Goal: Task Accomplishment & Management: Manage account settings

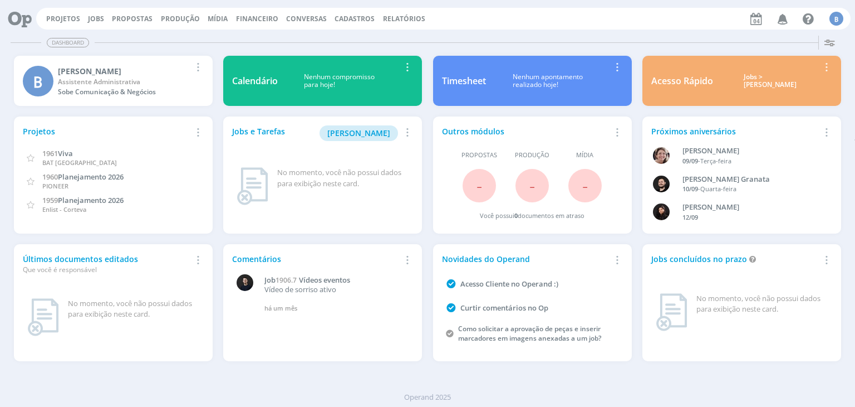
click at [258, 13] on div "Projetos Jobs Propostas Produção Mídia Financeiro Conversas Cadastros Relatório…" at bounding box center [443, 19] width 815 height 22
click at [256, 17] on link "Financeiro" at bounding box center [257, 18] width 42 height 9
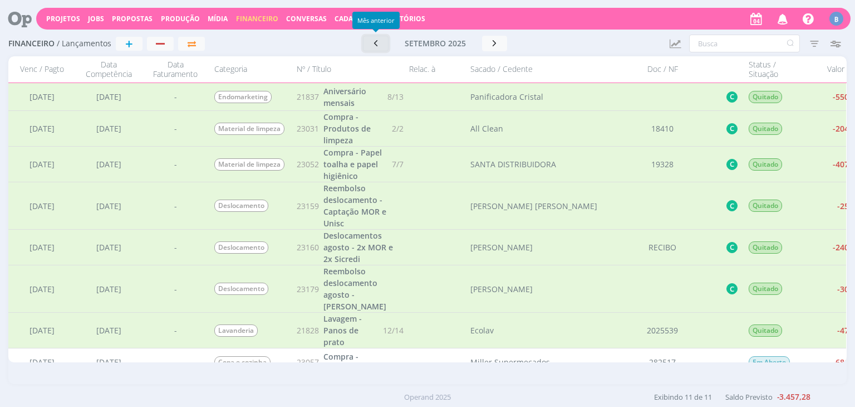
click at [385, 40] on button "button" at bounding box center [376, 44] width 26 height 16
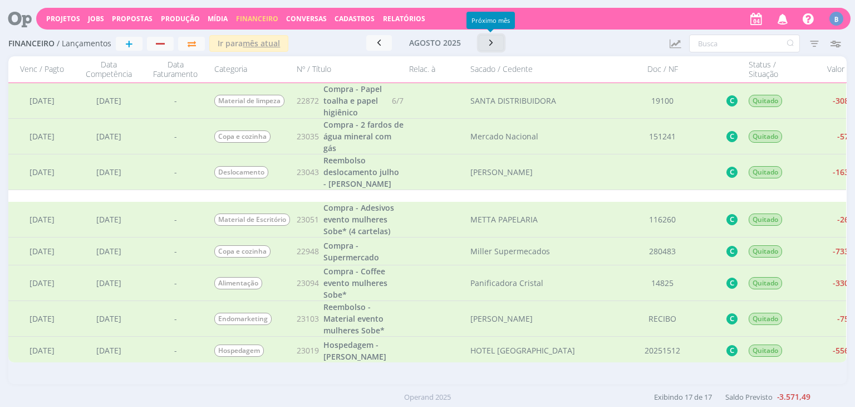
click at [491, 43] on icon "button" at bounding box center [491, 42] width 11 height 11
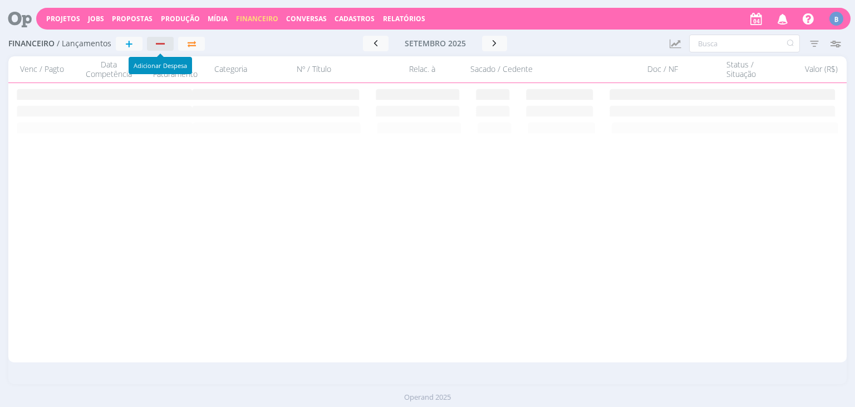
click at [158, 47] on button "button" at bounding box center [160, 44] width 27 height 14
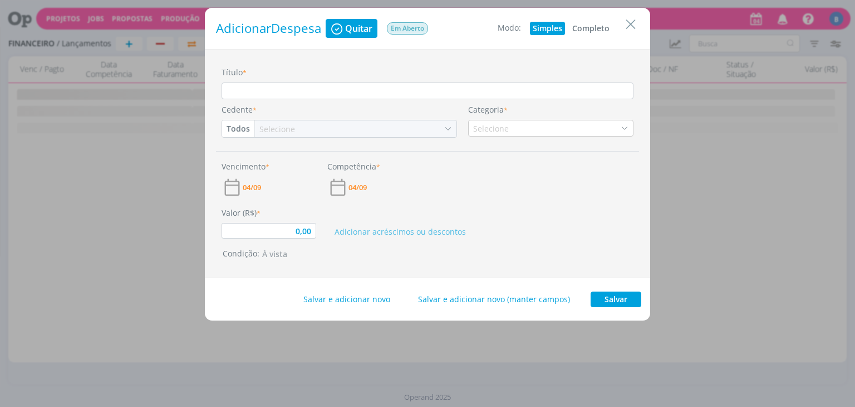
click at [596, 27] on button "Completo" at bounding box center [591, 28] width 43 height 13
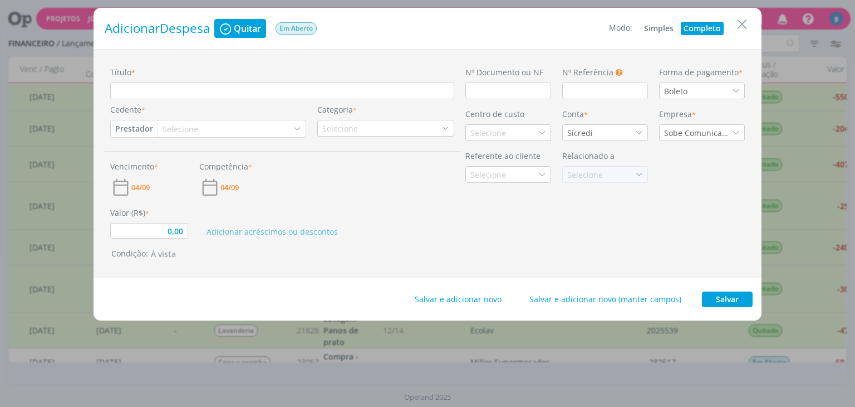
type input "0,00"
paste input "Chegou mais uma encomenda para ti, está subindo no elevador!"
type input "Chegou mais uma encomenda para ti, está subindo no elevador!"
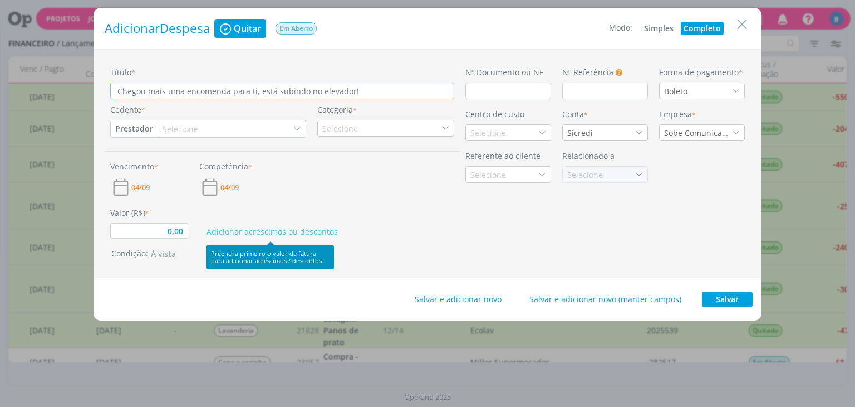
type input "0,00"
drag, startPoint x: 354, startPoint y: 91, endPoint x: 0, endPoint y: 83, distance: 354.3
click at [0, 83] on div "Adicionar Despesa Quitar Em Aberto Modo: Simples Completo Título * Chegou mais …" at bounding box center [427, 203] width 855 height 407
type input "0,00"
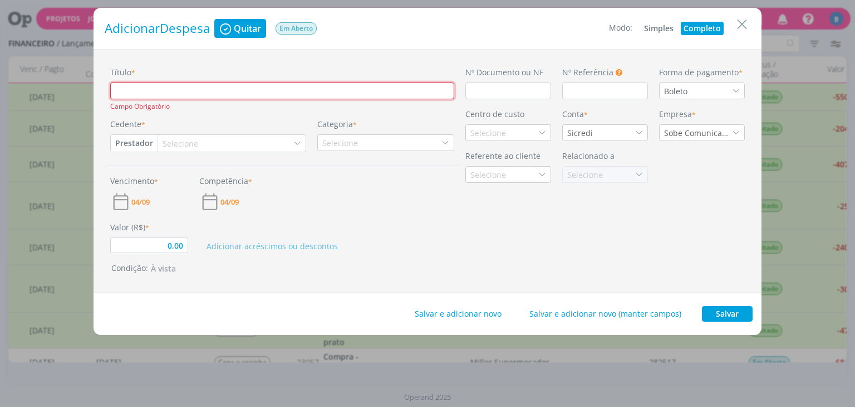
paste input "Deslocamento - Retirada de envelope no Sicredi"
type input "Deslocamento - Retirada de envelope no Sicredi"
type input "0,00"
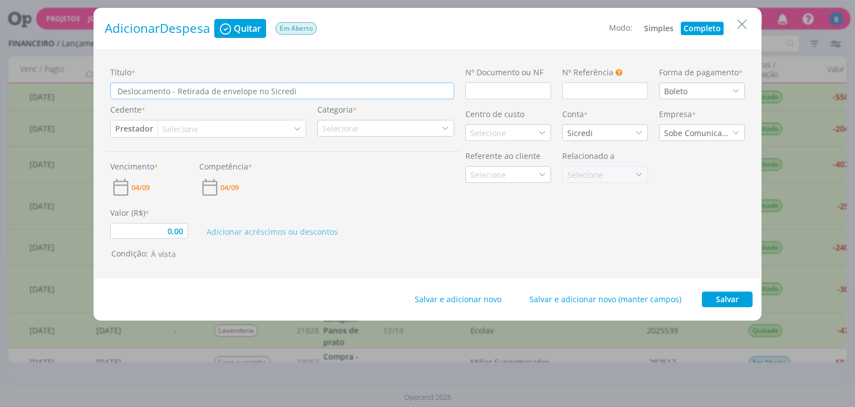
click at [208, 95] on input "Deslocamento - Retirada de envelope no Sicredi" at bounding box center [282, 90] width 344 height 17
type input "Deslocamento - Retiradade envelope no Sicredi"
type input "0,00"
type input "Deslocamento - Retiradde envelope no Sicredi"
type input "0,00"
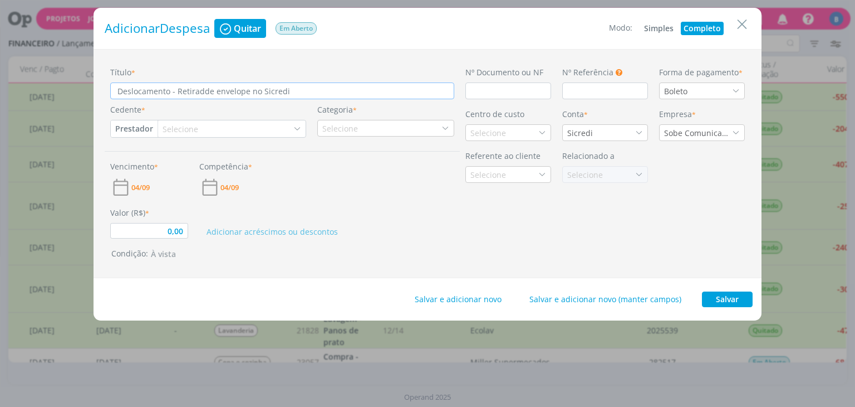
type input "Deslocamento - Retirade envelope no Sicredi"
type input "0,00"
type input "Deslocamento - Retirde envelope no Sicredi"
type input "0,00"
type input "Deslocamento - Retide envelope no Sicredi"
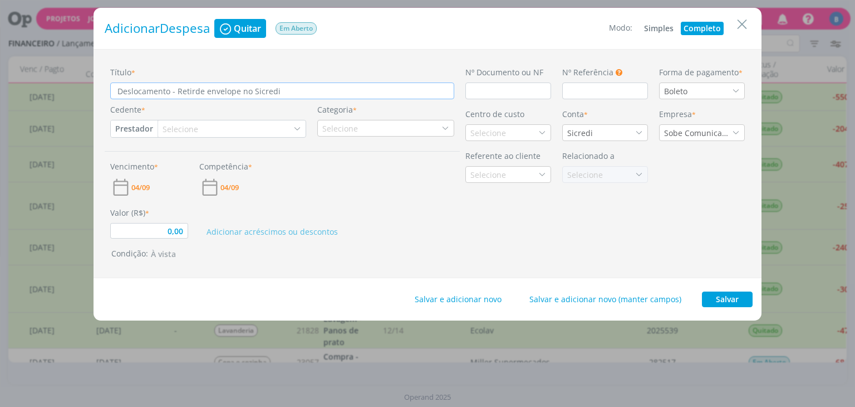
type input "0,00"
type input "Deslocamento - Retde envelope no Sicredi"
type input "0,00"
type input "Deslocamento - Rede envelope no Sicredi"
type input "0,00"
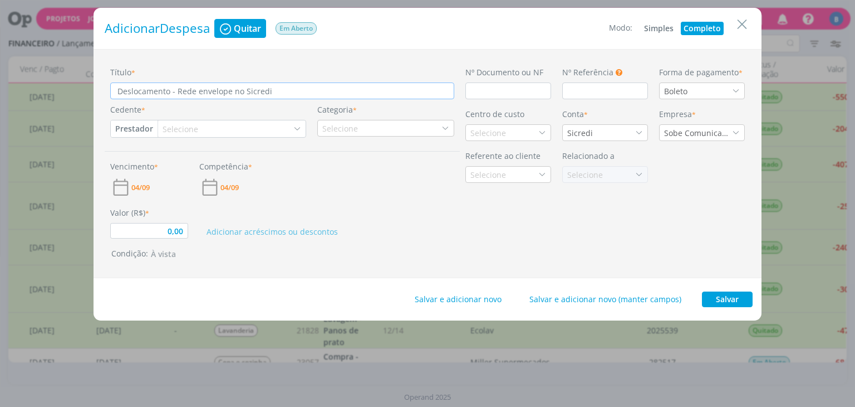
type input "Deslocamento - Rde envelope no Sicredi"
type input "0,00"
type input "Deslocamento - de envelope no Sicredi"
type input "0,00"
type input "Deslocamento - Ede envelope no Sicredi"
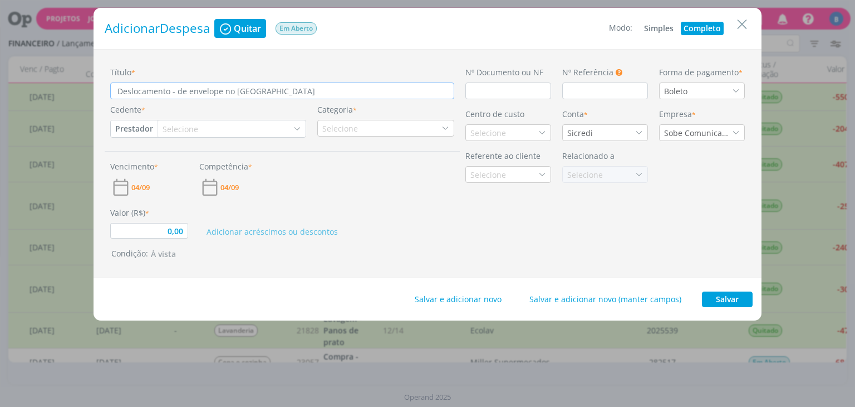
type input "0,00"
type input "Deslocamento - Ende envelope no Sicredi"
type input "0,00"
type input "Deslocamento - Entde envelope no Sicredi"
type input "0,00"
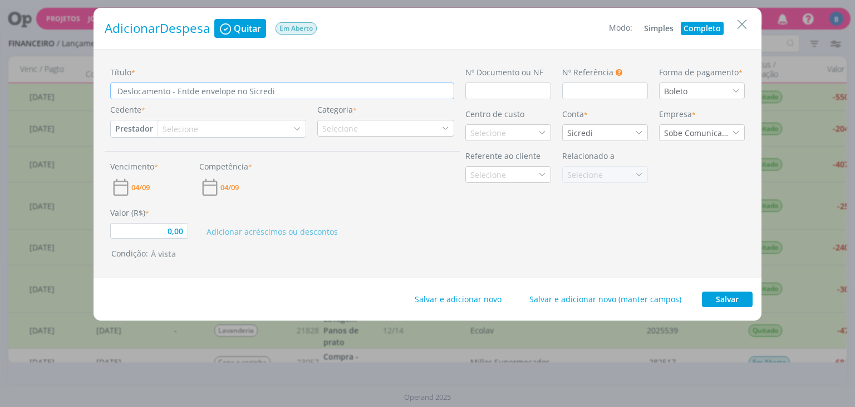
type input "Deslocamento - Entrde envelope no Sicredi"
type input "0,00"
type input "Deslocamento - Entrede envelope no Sicredi"
type input "0,00"
type input "Deslocamento - Entregde envelope no Sicredi"
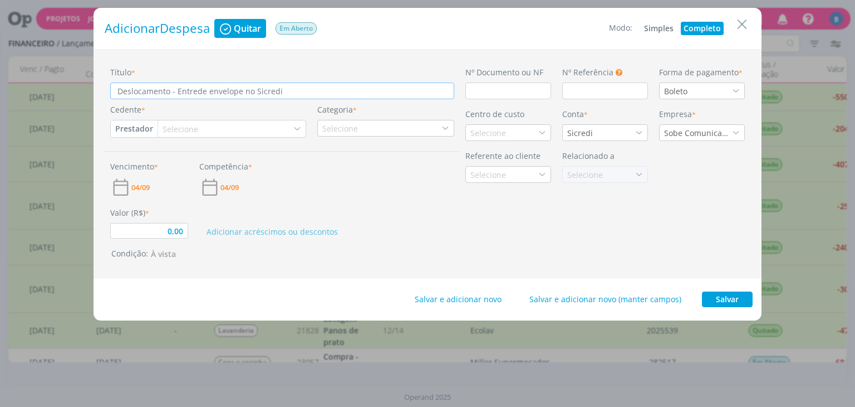
type input "0,00"
type input "Deslocamento - Entregade envelope no Sicredi"
type input "0,00"
type input "Deslocamento - Entrega de envelope no Sicredi"
type input "0,00"
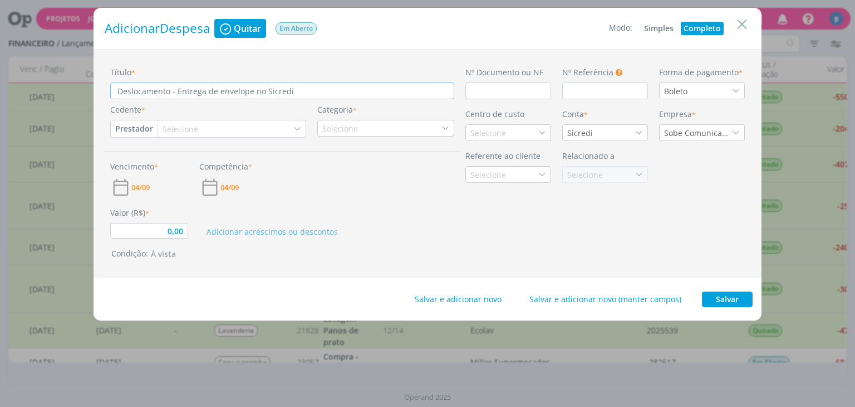
type input "Deslocamento - Entrega pde envelope no Sicredi"
type input "0,00"
type input "Deslocamento - Entrega de envelope no Sicredi"
type input "0,00"
type input "Deslocamento - Entrega pde envelope no Sicredi"
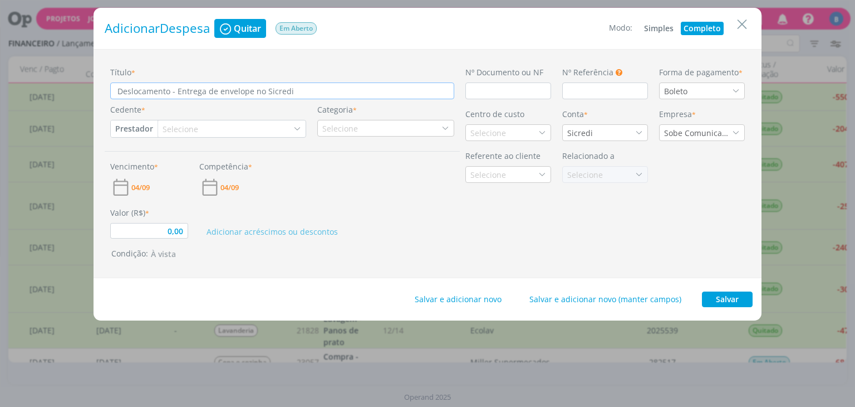
type input "0,00"
type input "Deslocamento - Entrega prde envelope no Sicredi"
type input "0,00"
type input "Deslocamento - Entrega prede envelope no Sicredi"
type input "0,00"
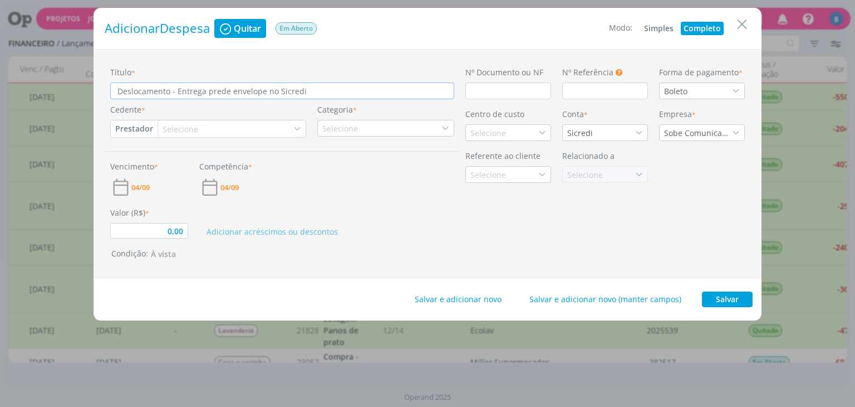
type input "Deslocamento - Entrega presde envelope no Sicredi"
type input "0,00"
type input "Deslocamento - Entrega presede envelope no Sicredi"
type input "0,00"
type input "Deslocamento - Entrega presende envelope no Sicredi"
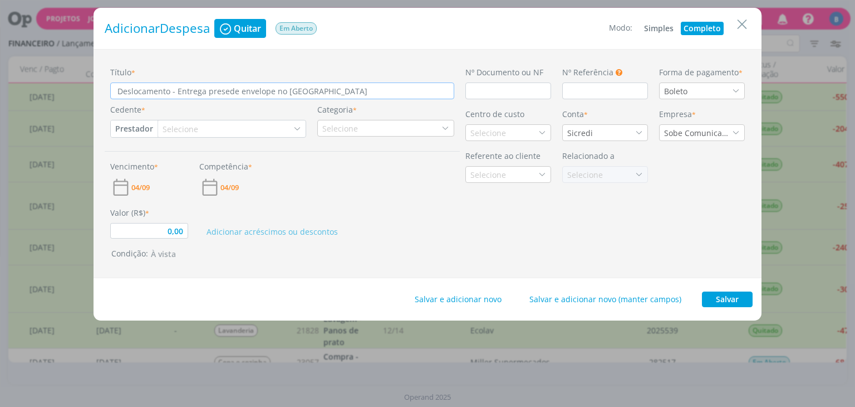
type input "0,00"
type input "Deslocamento - Entrega presentde envelope no Sicredi"
type input "0,00"
type input "Deslocamento - Entrega presentede envelope no Sicredi"
type input "0,00"
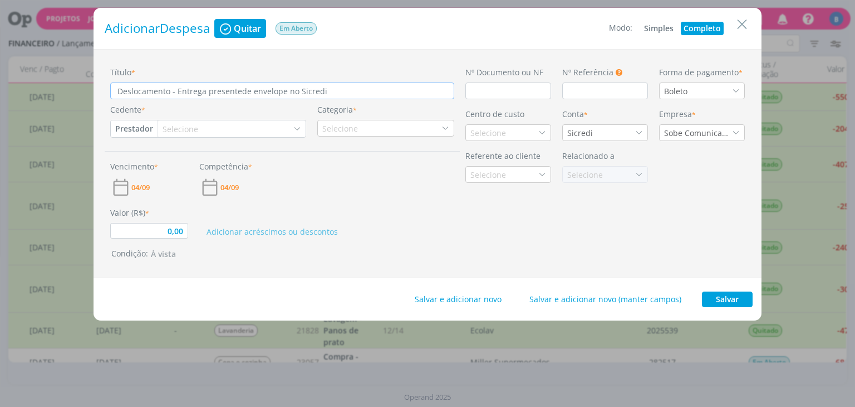
type input "Deslocamento - Entrega presente de envelope no Sicredi"
type input "0,00"
type input "Deslocamento - Entrega presente nde envelope no Sicredi"
type input "0,00"
type input "Deslocamento - Entrega presente nade envelope no Sicredi"
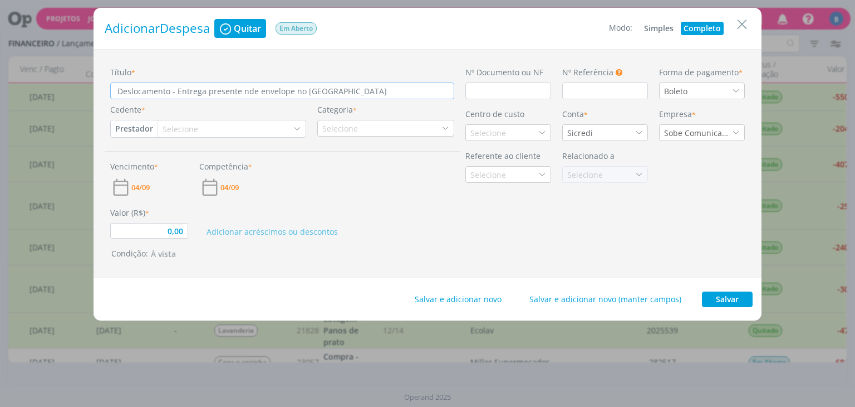
type input "0,00"
type input "Deslocamento - Entrega presente nasde envelope no Sicredi"
type input "0,00"
type input "Deslocamento - Entrega presente nascde envelope no Sicredi"
type input "0,00"
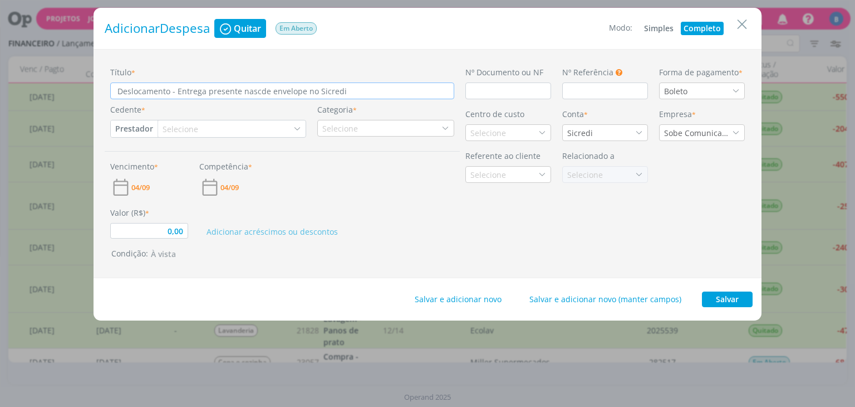
type input "Deslocamento - Entrega presente nascide envelope no Sicredi"
type input "0,00"
type input "Deslocamento - Entrega presente nascimde envelope no Sicredi"
type input "0,00"
type input "Deslocamento - Entrega presente nascimede envelope no Sicredi"
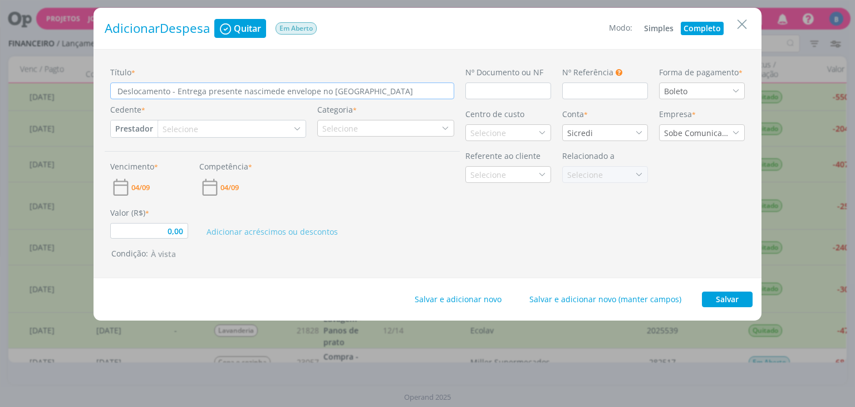
type input "0,00"
type input "Deslocamento - Entrega presente nascimende envelope no Sicredi"
type input "0,00"
type input "Deslocamento - Entrega presente nascimentde envelope no Sicredi"
type input "0,00"
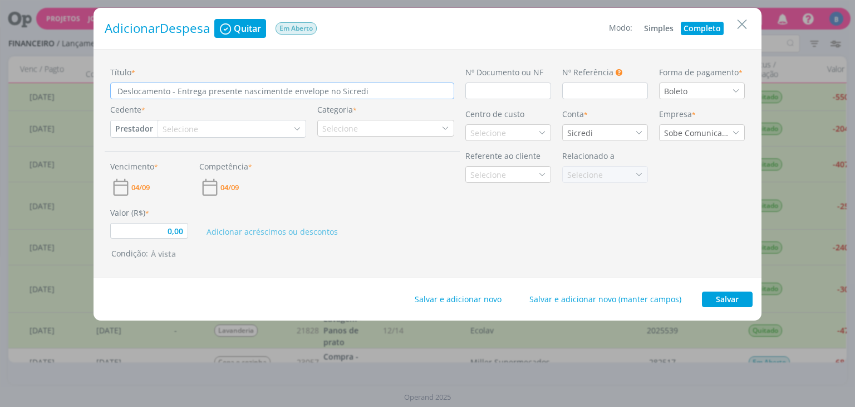
type input "Deslocamento - Entrega presente nascimentode envelope no Sicredi"
type input "0,00"
type input "Deslocamento - Entrega presente nascimentosde envelope no Sicredi"
type input "0,00"
type input "Deslocamento - Entrega presente nascimentos de envelope no Sicredi"
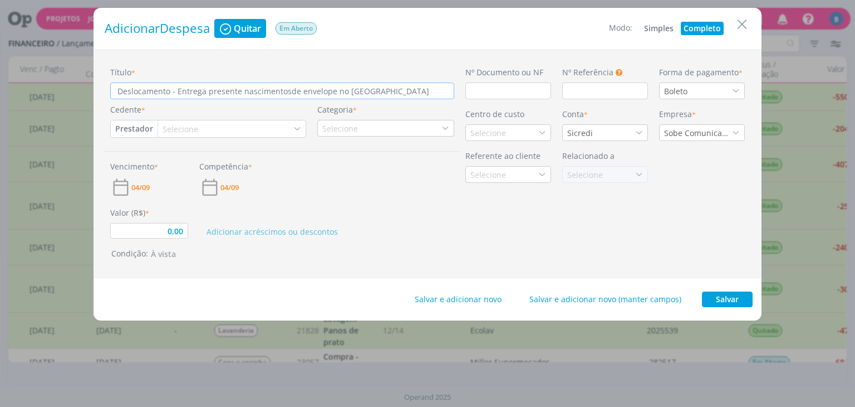
type input "0,00"
type input "Deslocamento - Entrega presente nascimentosde envelope no Sicredi"
type input "0,00"
type input "Deslocamento - Entrega presente nascimentos de envelope no Sicredi"
type input "0,00"
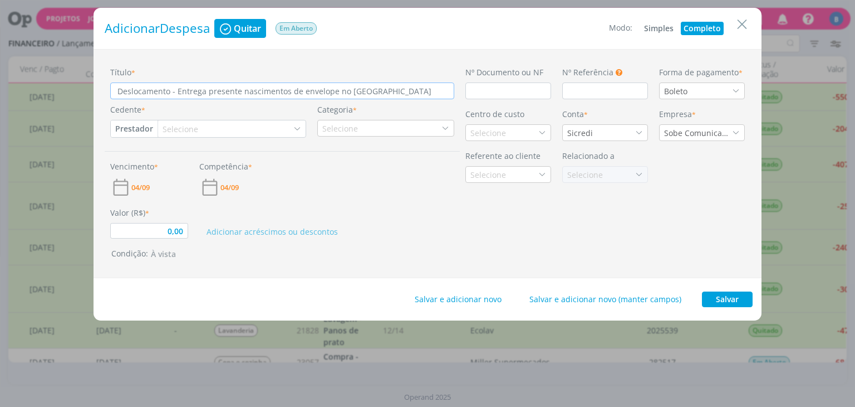
type input "Deslocamento - Entrega presente nascimentosde envelope no Sicredi"
type input "0,00"
type input "Deslocamento - Entrega presente nascimentode envelope no Sicredi"
type input "0,00"
type input "Deslocamento - Entrega presente nascimento de envelope no Sicredi"
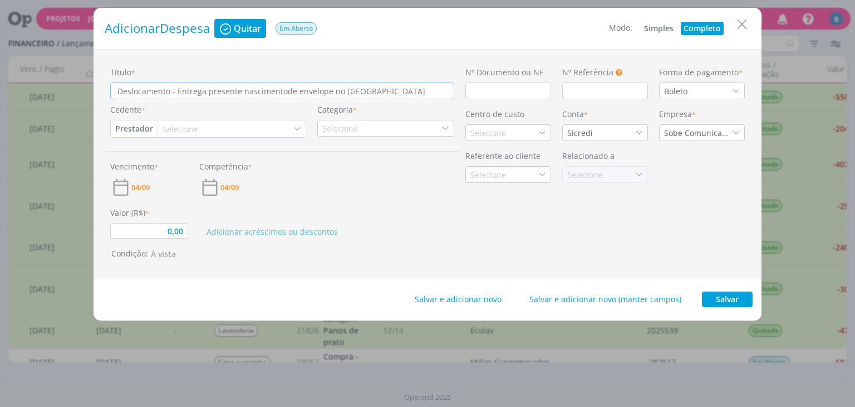
type input "0,00"
type input "Deslocamento - Entrega presente nascimento Pde envelope no Sicredi"
type input "0,00"
type input "Deslocamento - Entrega presente nascimento Pede envelope no Sicredi"
type input "0,00"
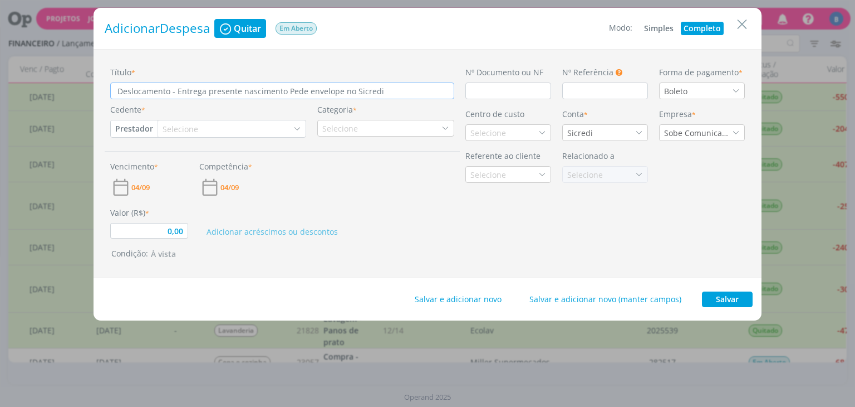
type input "Deslocamento - Entrega presente nascimento Pedde envelope no Sicredi"
type input "0,00"
type input "Deslocamento - Entrega presente nascimento Pedrde envelope no Sicredi"
type input "0,00"
type input "Deslocamento - Entrega presente nascimento Pedrode envelope no Sicredi"
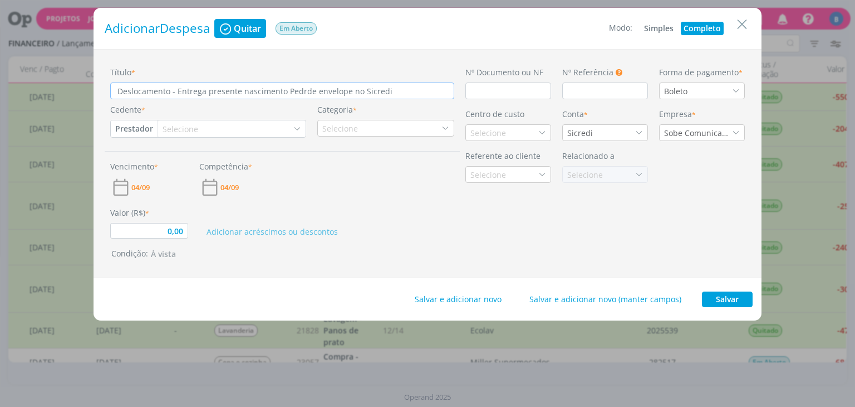
type input "0,00"
type input "Deslocamento - Entrega presente nascimento Pedro de envelope no Sicredi"
type input "0,00"
drag, startPoint x: 402, startPoint y: 91, endPoint x: 310, endPoint y: 96, distance: 92.0
click at [310, 96] on input "Deslocamento - Entrega presente nascimento Pedro de envelope no Sicredi" at bounding box center [282, 90] width 344 height 17
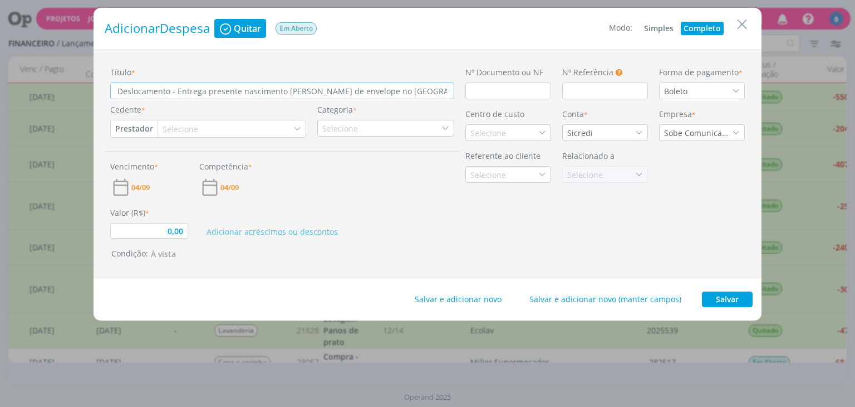
type input "Deslocamento - Entrega presente nascimento Pedro"
type input "0,00"
type input "Deslocamento - Entrega presente nascimento Pedro n"
type input "0,00"
type input "Deslocamento - Entrega presente nascimento Pedro no"
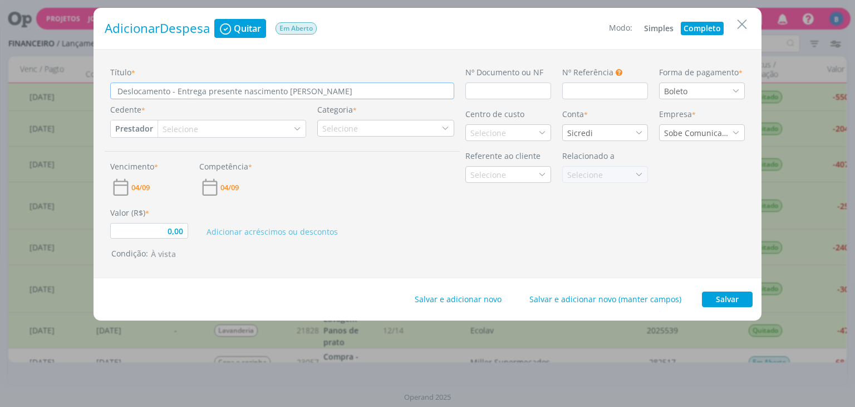
type input "0,00"
type input "Deslocamento - Entrega presente nascimento Pedro no"
type input "0,00"
type input "Deslocamento - Entrega presente nascimento Pedro no H"
type input "0,00"
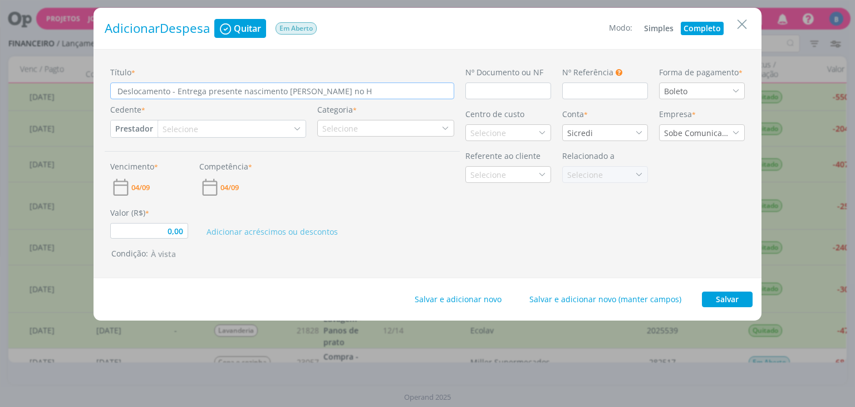
type input "Deslocamento - Entrega presente nascimento Pedro no HS"
type input "0,00"
type input "Deslocamento - Entrega presente nascimento Pedro no HSC"
type input "0,00"
click at [144, 131] on button "Prestador" at bounding box center [134, 128] width 47 height 17
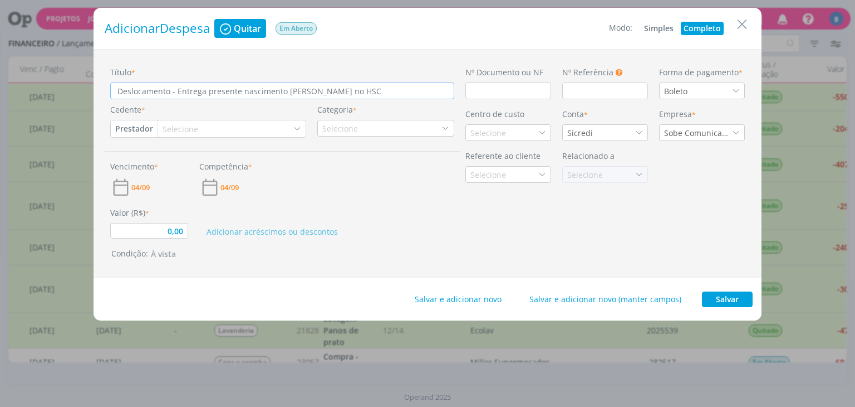
type input "Deslocamento - Entrega presente nascimento Pedro no HSC"
click at [179, 132] on div "Selecione" at bounding box center [182, 129] width 38 height 12
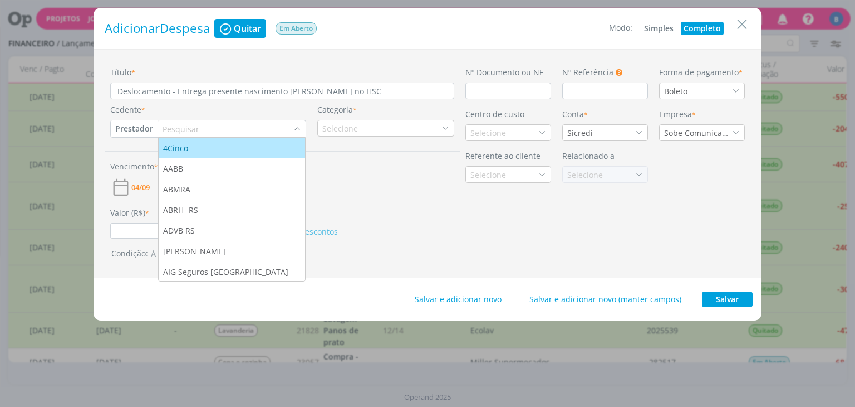
click at [179, 132] on input "dialog" at bounding box center [225, 129] width 135 height 16
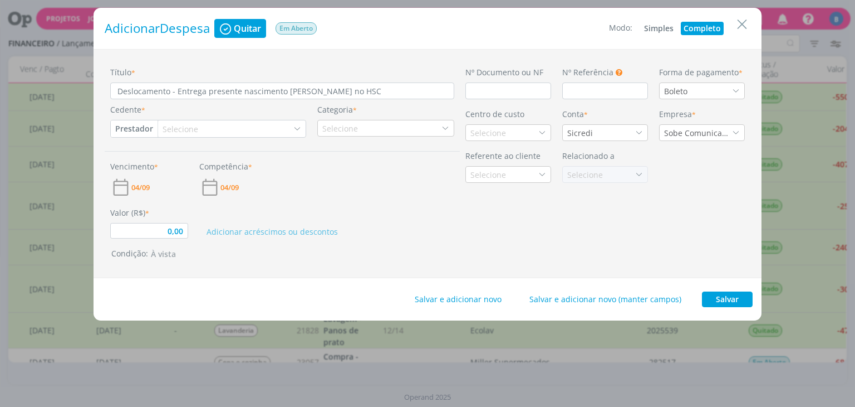
click at [179, 132] on div "Selecione" at bounding box center [182, 129] width 38 height 12
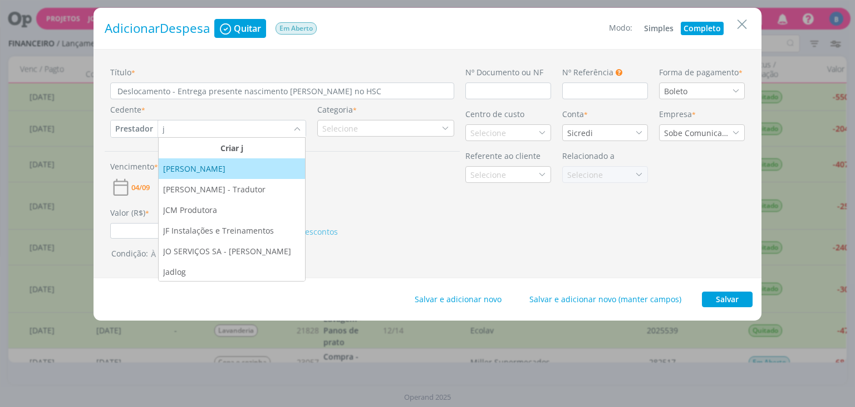
type input "j"
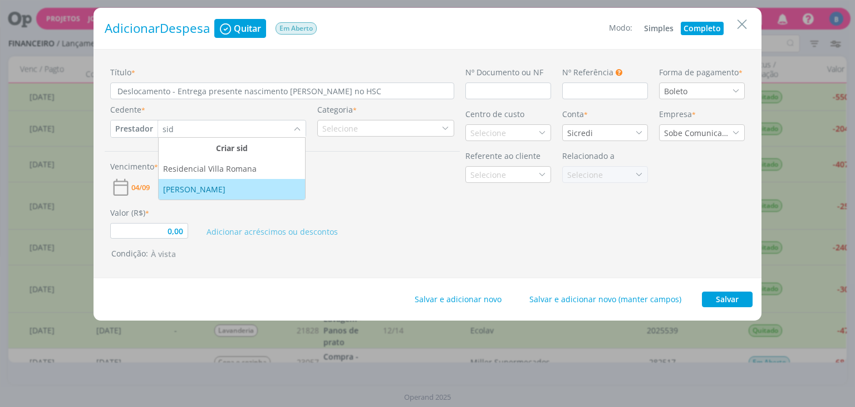
type input "sid"
click at [198, 192] on div "[PERSON_NAME]" at bounding box center [195, 189] width 65 height 12
type input "0,00"
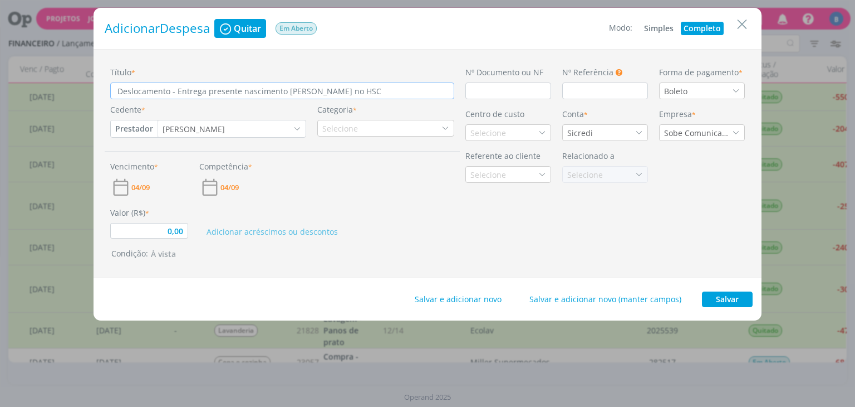
click at [305, 94] on input "Deslocamento - Entrega presente nascimento Pedro no HSC" at bounding box center [282, 90] width 344 height 17
type input "Deslocamento - Entrega presente nascimento Pedr no HSC"
type input "0,00"
type input "Deslocamento - Entrega presente nascimento Ped no HSC"
type input "0,00"
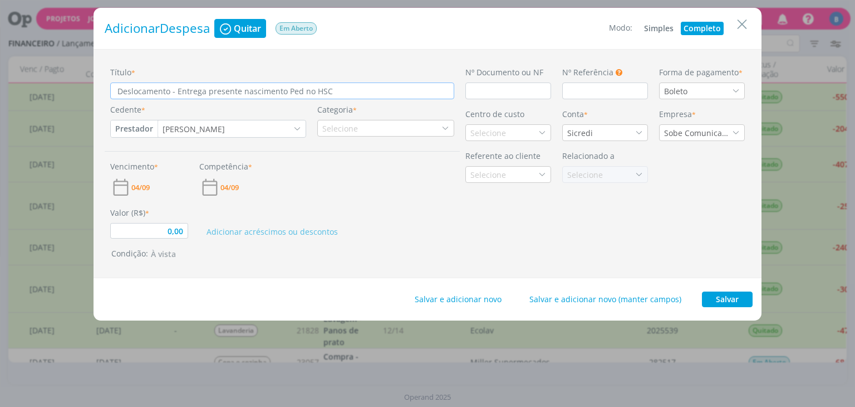
type input "Deslocamento - Entrega presente nascimento Pe no HSC"
type input "0,00"
type input "Deslocamento - Entrega presente nascimento P no HSC"
type input "0,00"
type input "Deslocamento - Entrega presente nascimento no HSC"
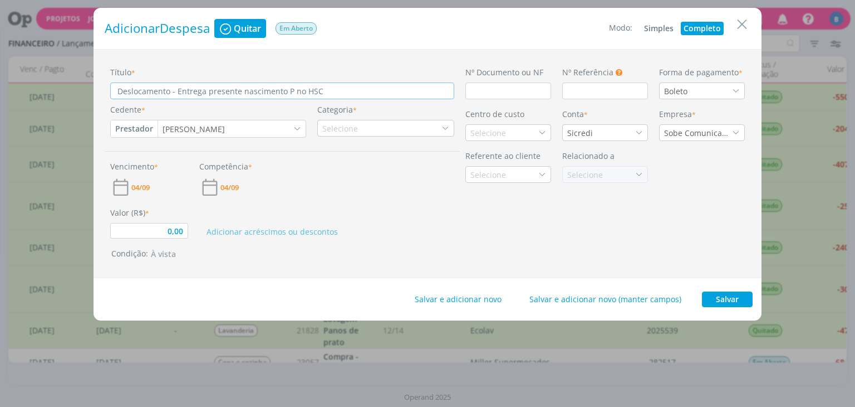
type input "0,00"
type input "Deslocamento - Entrega presente nascimento M no HSC"
type input "0,00"
type input "Deslocamento - Entrega presente nascimento Ma no HSC"
type input "0,00"
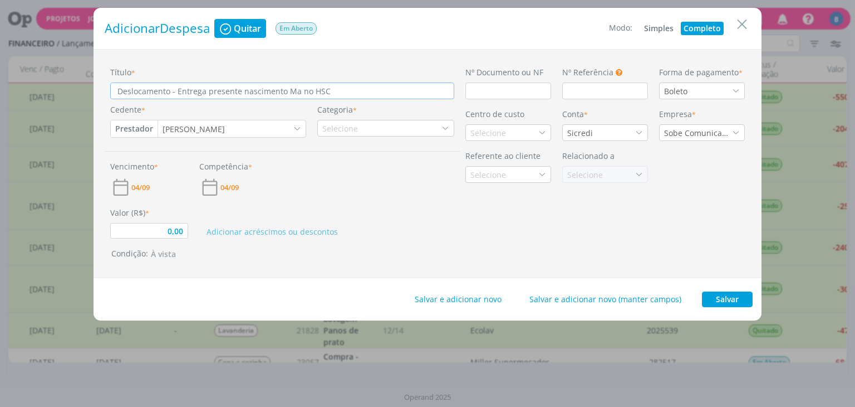
type input "Deslocamento - Entrega presente nascimento Mar no HSC"
type input "0,00"
type input "Deslocamento - Entrega presente nascimento Mari no HSC"
type input "0,00"
type input "Deslocamento - Entrega presente [PERSON_NAME] no HSC"
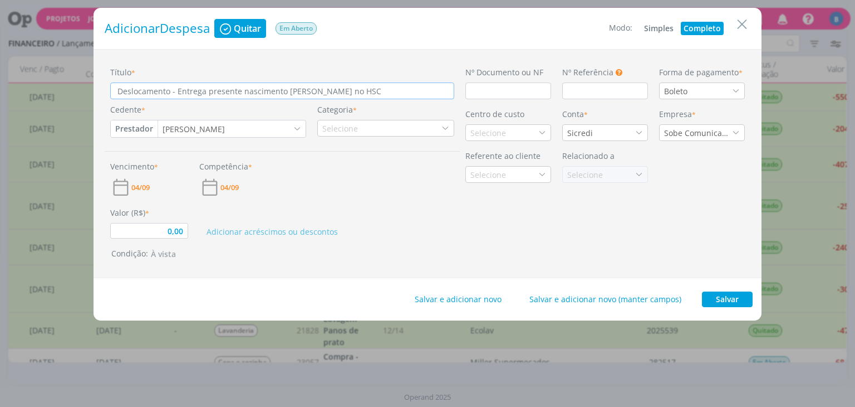
type input "0,00"
type input "Deslocamento - Entrega presente [PERSON_NAME] no HSC"
click at [327, 130] on div "Selecione" at bounding box center [341, 129] width 38 height 12
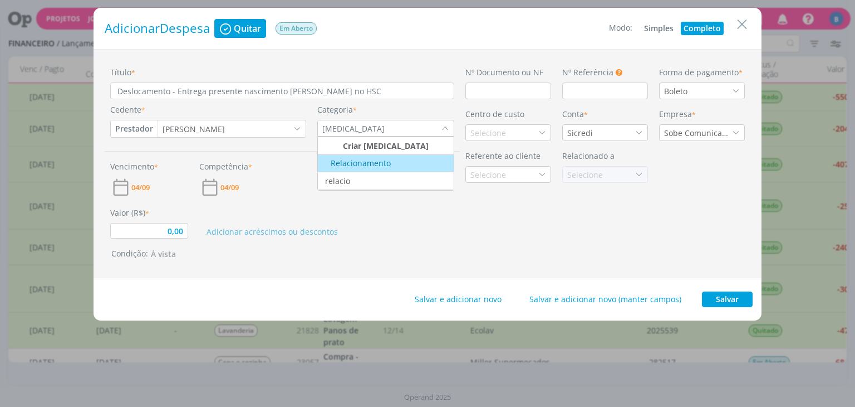
type input "rela"
click at [358, 165] on div "Relacionamento" at bounding box center [355, 163] width 71 height 12
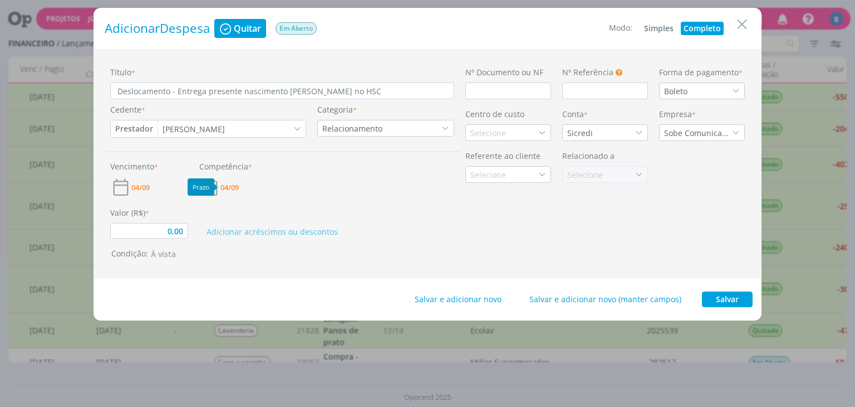
click at [231, 188] on span "04/09" at bounding box center [230, 187] width 18 height 7
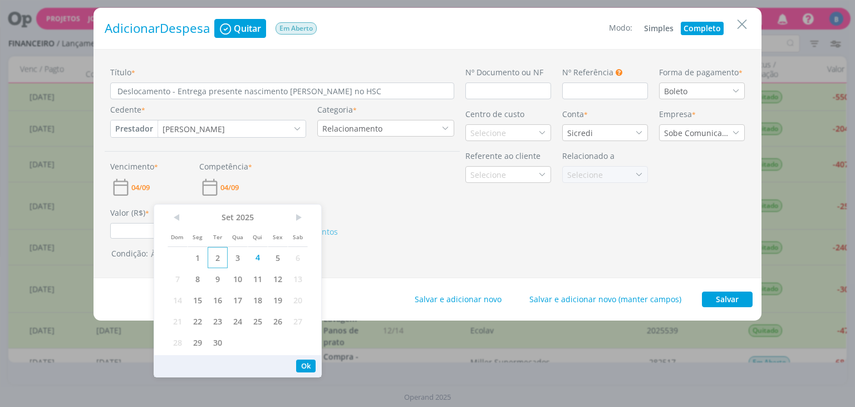
click at [216, 261] on span "2" at bounding box center [218, 257] width 20 height 21
click at [480, 181] on div "Selecione" at bounding box center [509, 174] width 86 height 17
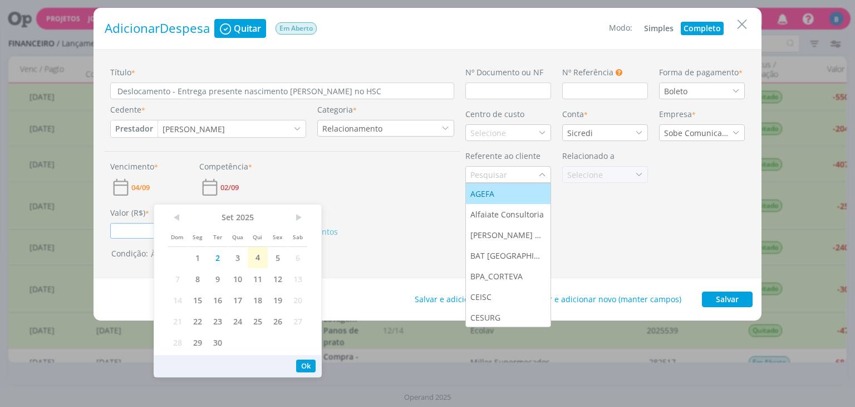
click at [147, 227] on input "0,00" at bounding box center [149, 231] width 78 height 16
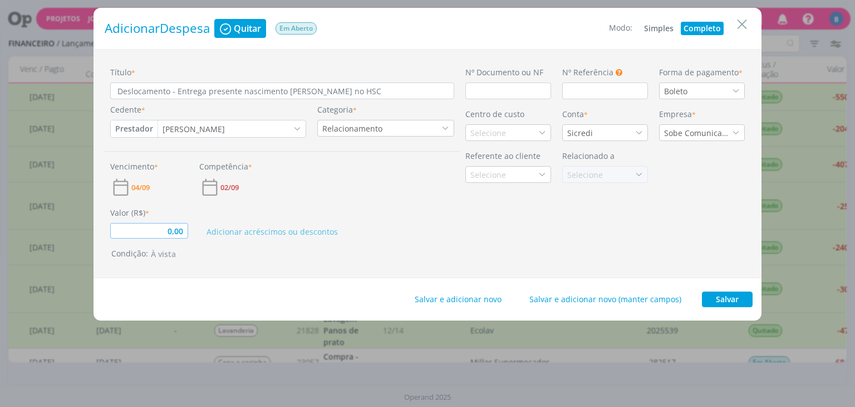
click at [182, 234] on input "0,00" at bounding box center [149, 231] width 78 height 16
click at [530, 92] on input "dialog" at bounding box center [509, 90] width 86 height 17
click at [710, 91] on div "Boleto" at bounding box center [702, 90] width 86 height 17
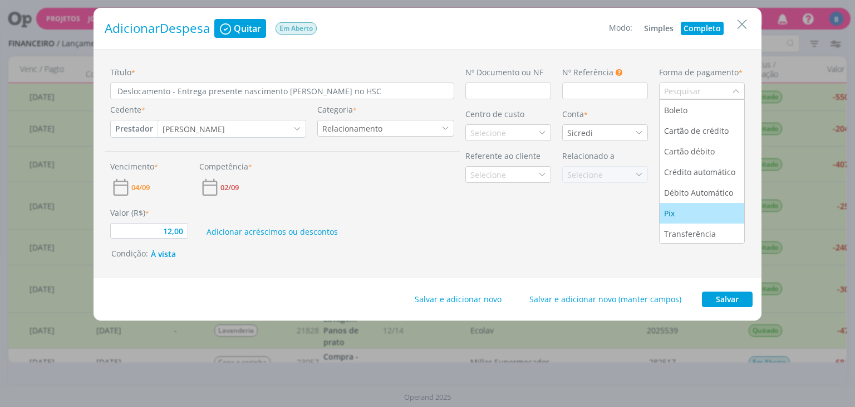
click at [679, 210] on div "Pix" at bounding box center [702, 213] width 76 height 12
type input "12,00"
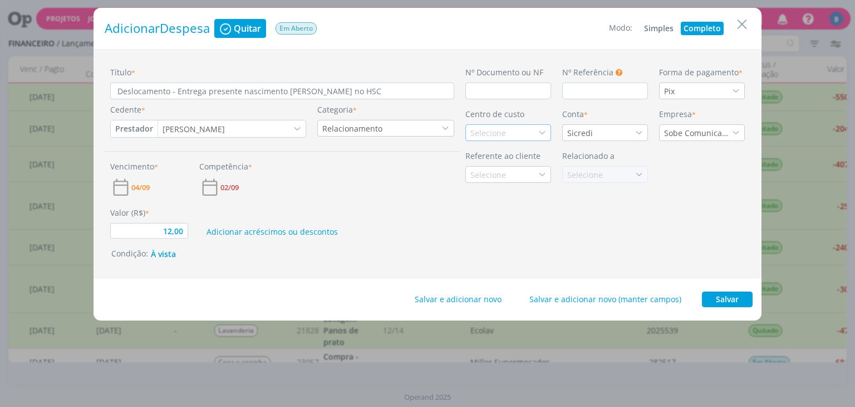
click at [521, 136] on div "Selecione" at bounding box center [509, 132] width 86 height 17
type input "ge"
click at [508, 197] on div "Geral" at bounding box center [509, 193] width 76 height 12
click at [724, 292] on button "Salvar" at bounding box center [727, 299] width 51 height 16
type input "12,00"
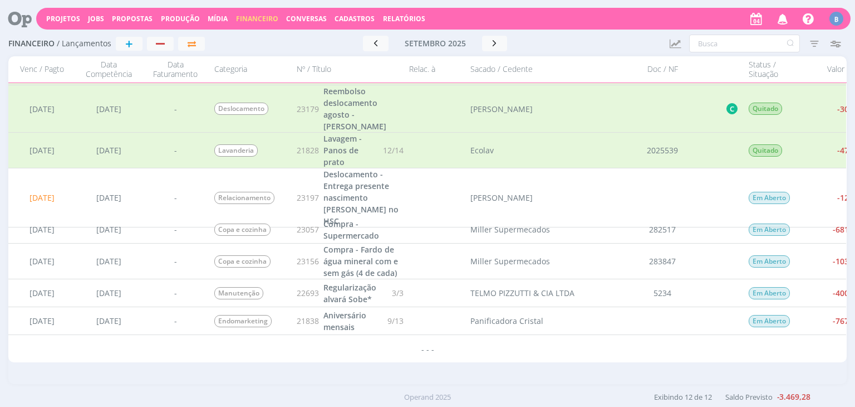
scroll to position [180, 0]
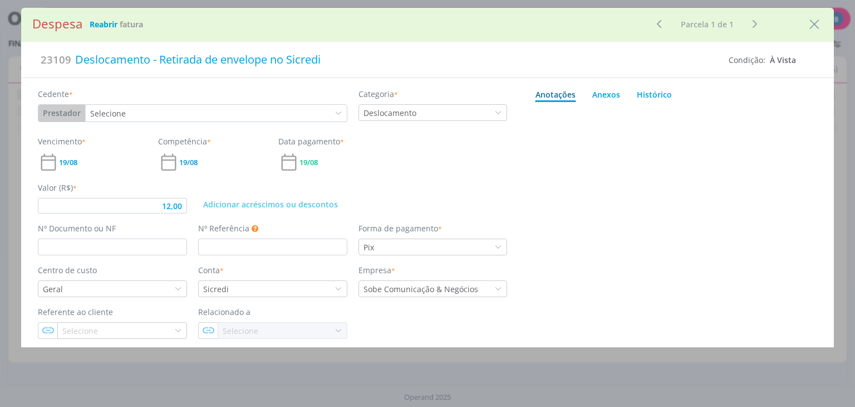
type input "12,00"
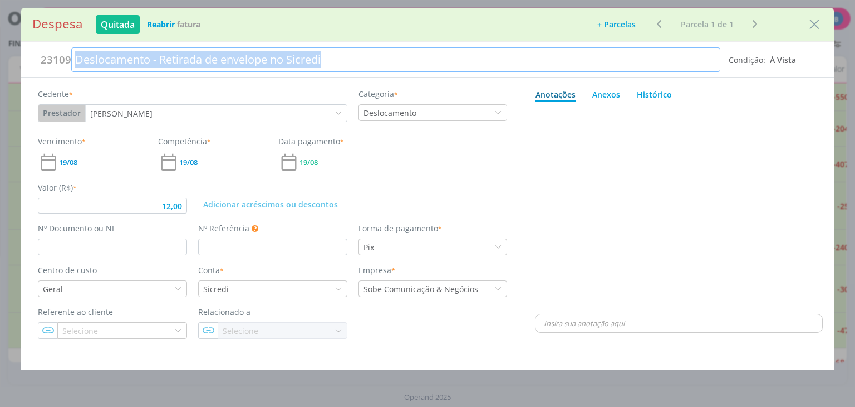
drag, startPoint x: 365, startPoint y: 63, endPoint x: 57, endPoint y: 63, distance: 308.5
click at [50, 63] on div "23109 Deslocamento - Retirada de envelope no Sicredi" at bounding box center [380, 59] width 696 height 25
